Goal: Find contact information: Find contact information

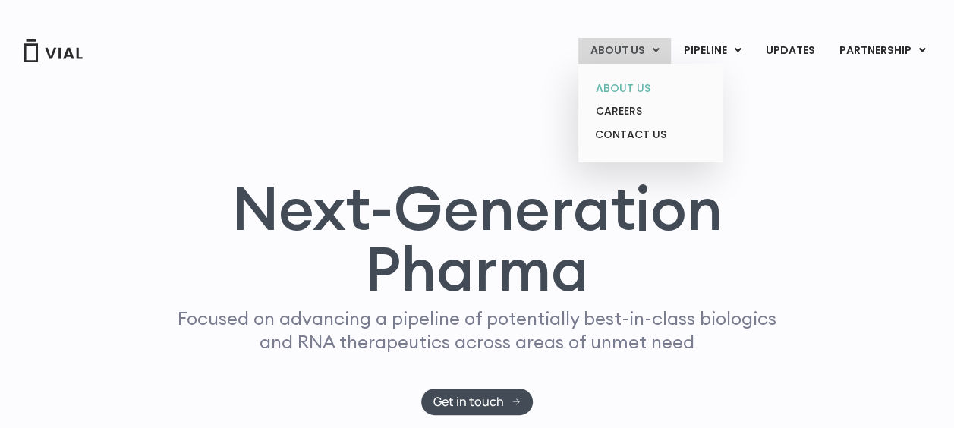
click at [624, 92] on link "ABOUT US" at bounding box center [650, 89] width 133 height 24
